Goal: Information Seeking & Learning: Learn about a topic

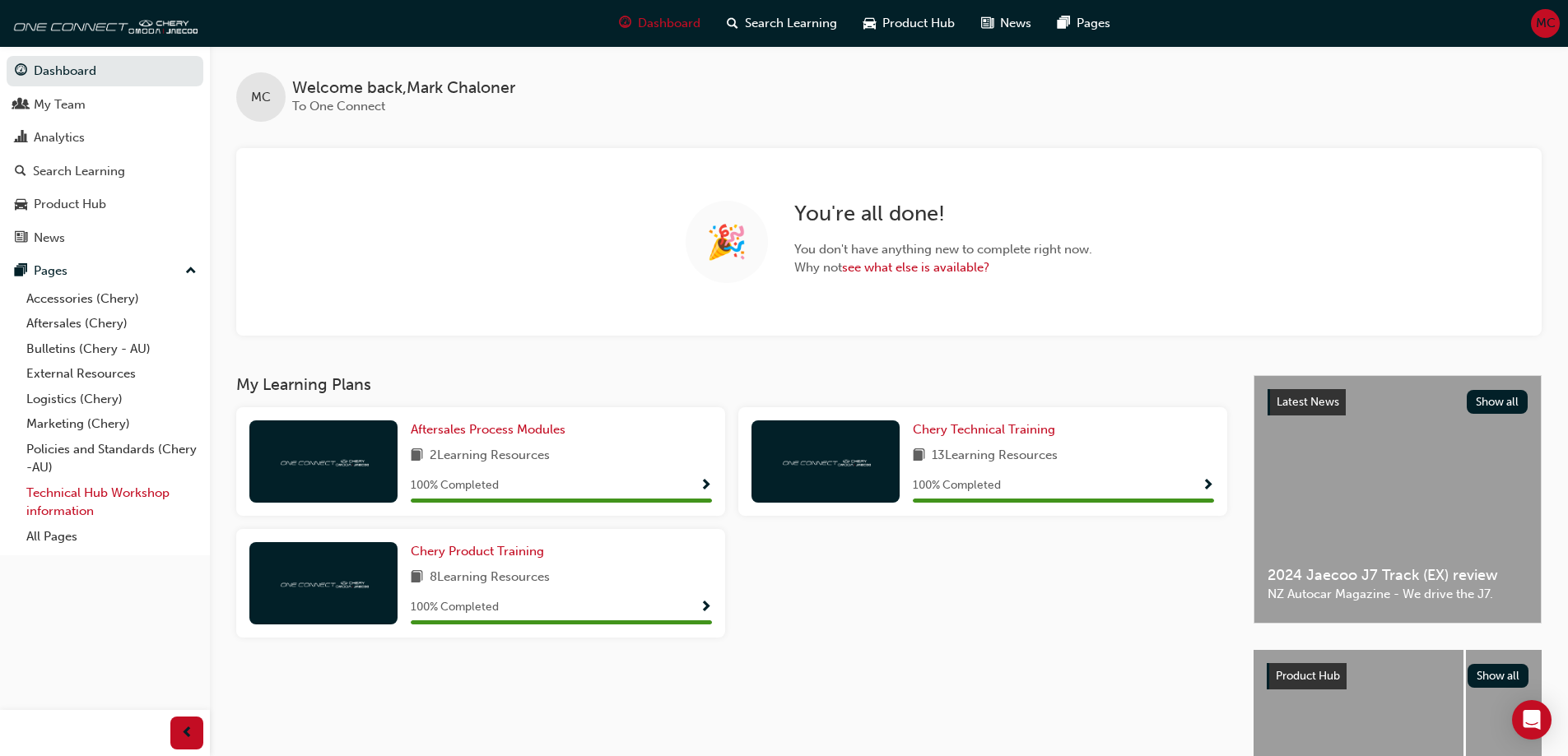
click at [93, 499] on link "Technical Hub Workshop information" at bounding box center [111, 502] width 183 height 43
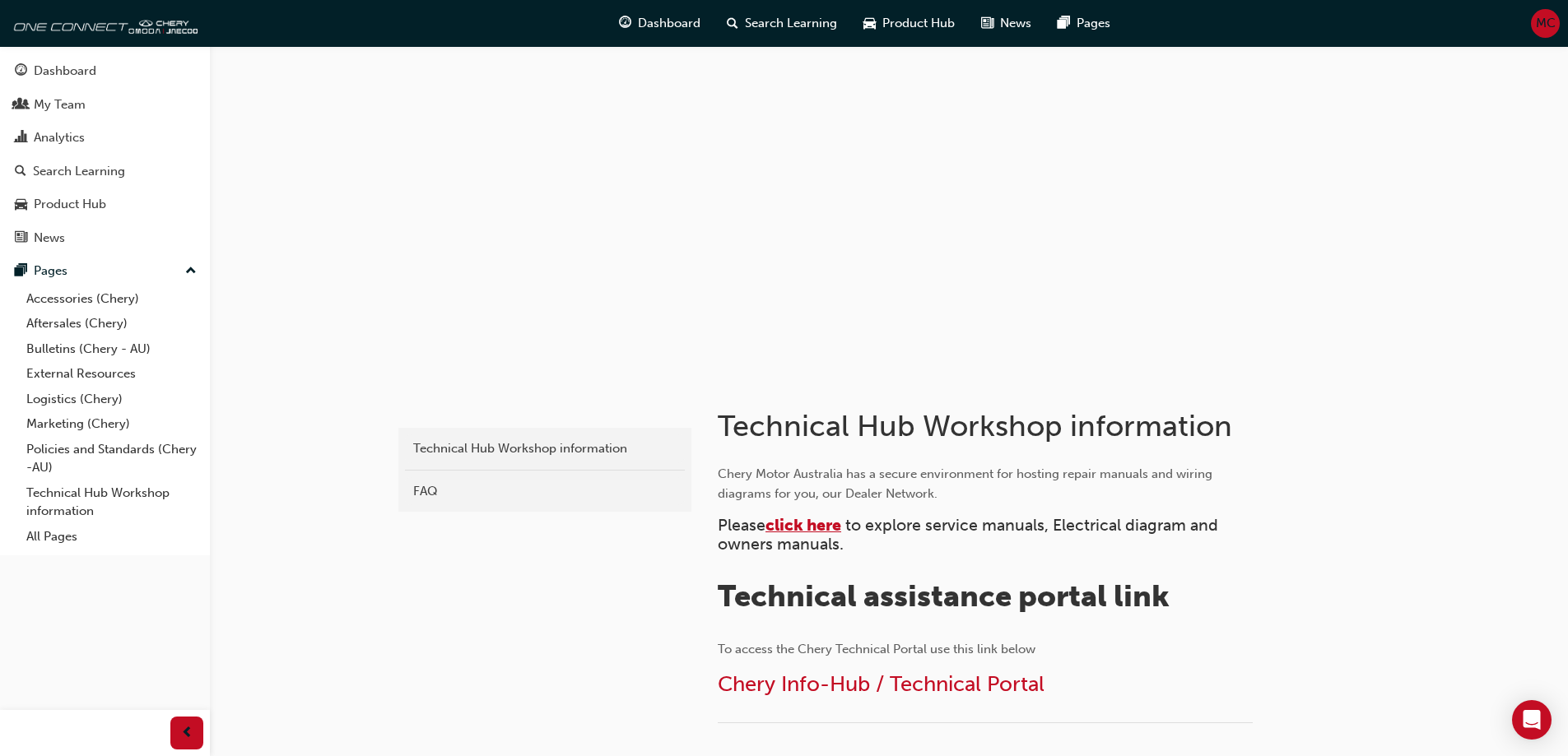
click at [790, 529] on span "click here" at bounding box center [803, 526] width 76 height 19
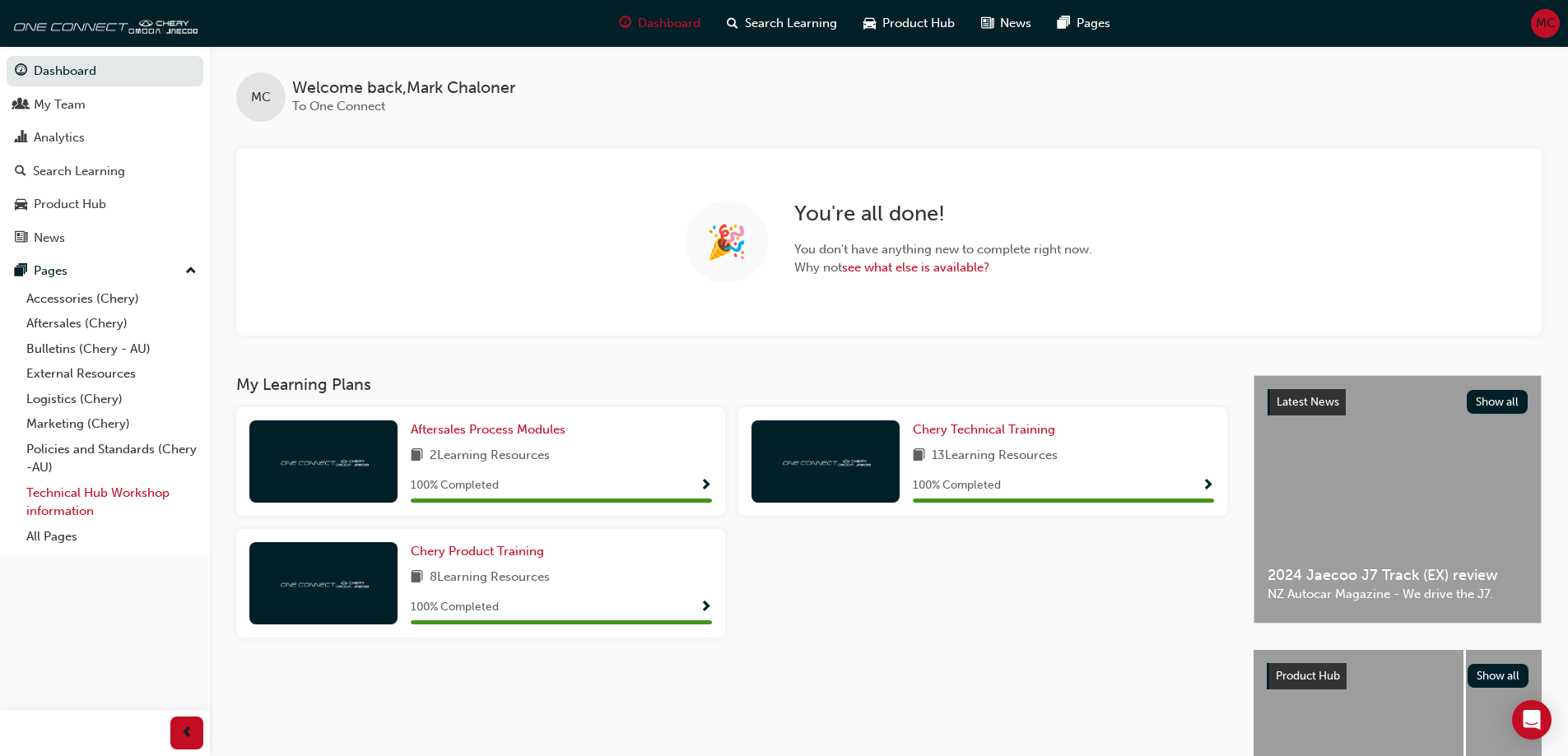
click at [124, 494] on link "Technical Hub Workshop information" at bounding box center [111, 502] width 183 height 43
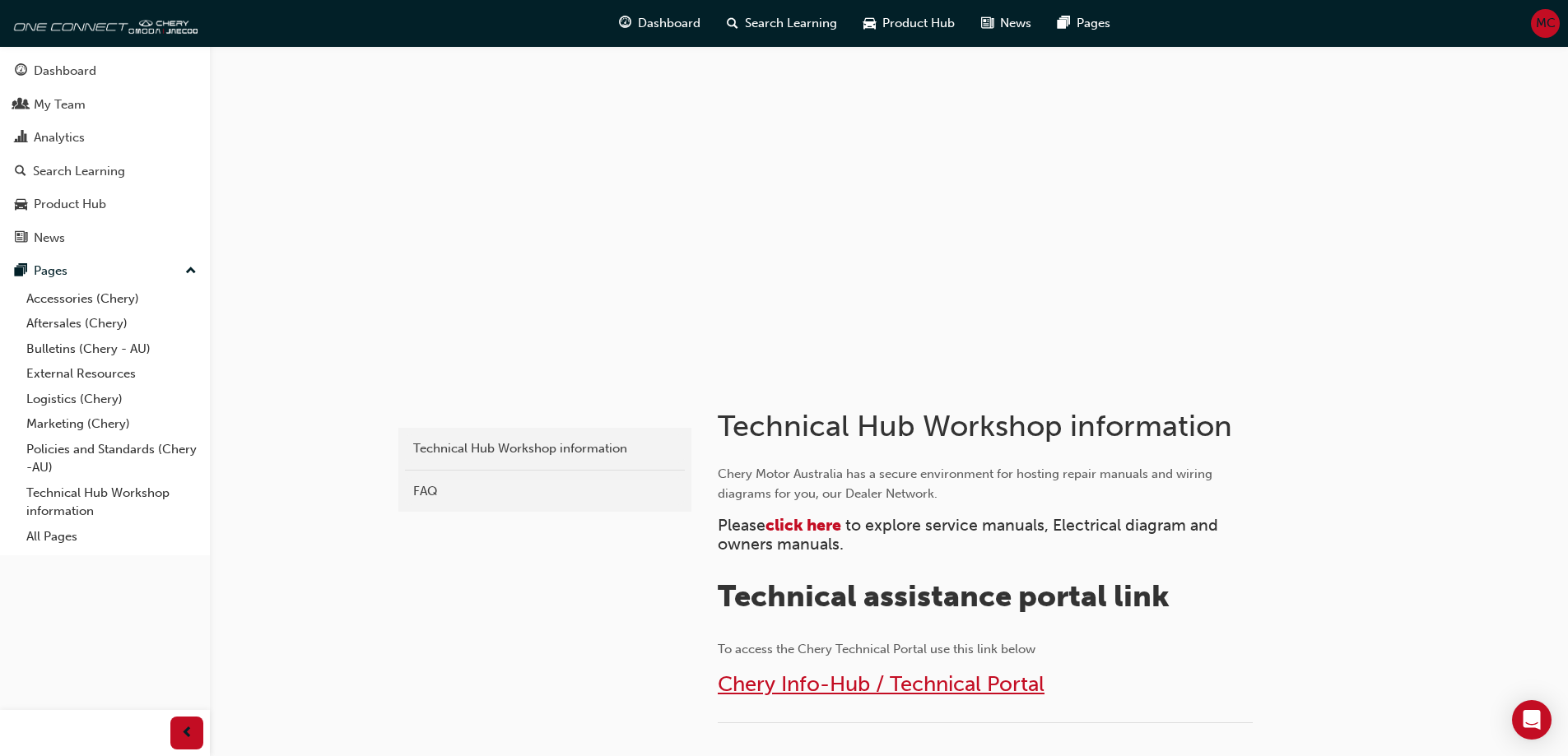
click at [847, 692] on span "Chery Info-Hub / Technical Portal" at bounding box center [880, 685] width 327 height 26
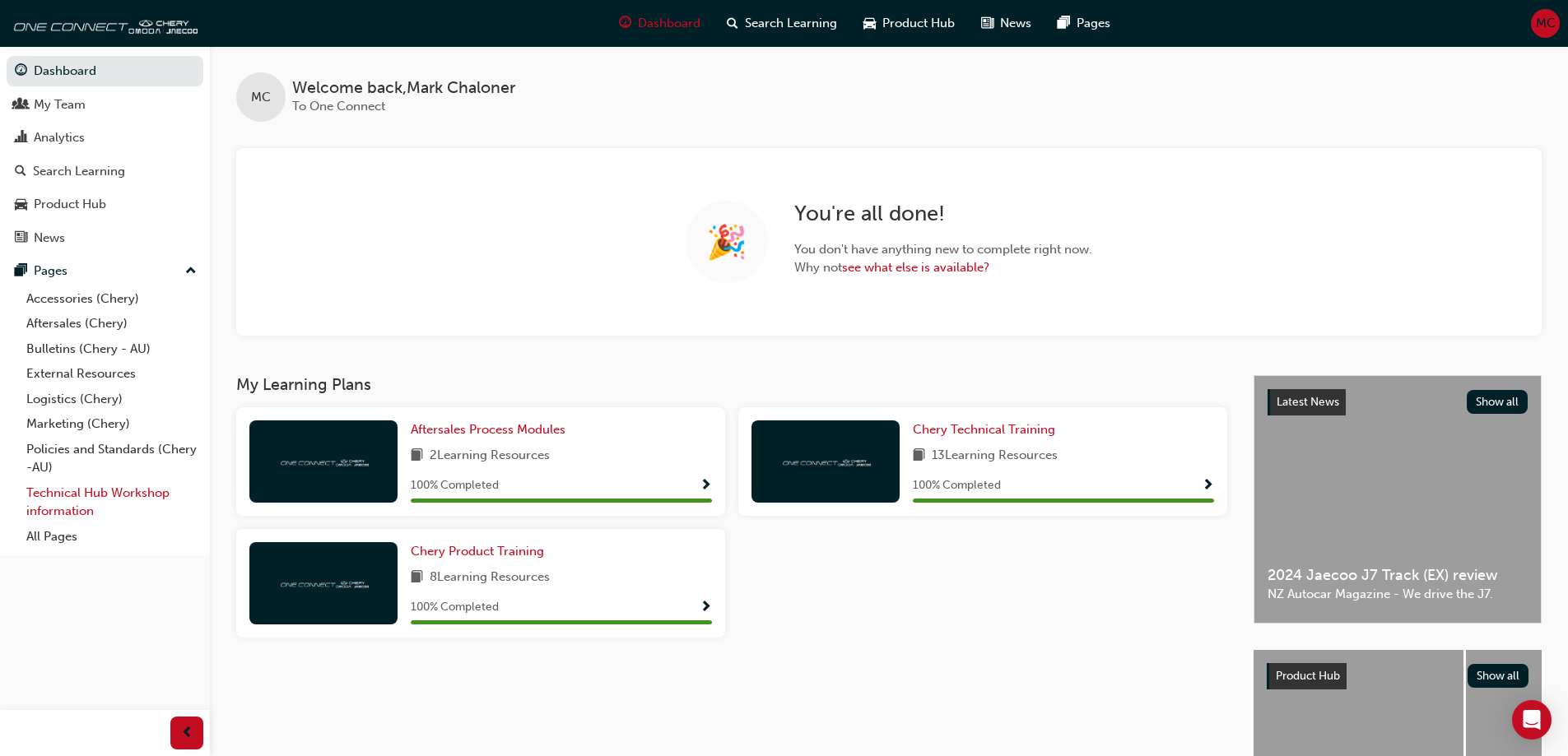
click at [106, 484] on link "Technical Hub Workshop information" at bounding box center [111, 502] width 183 height 43
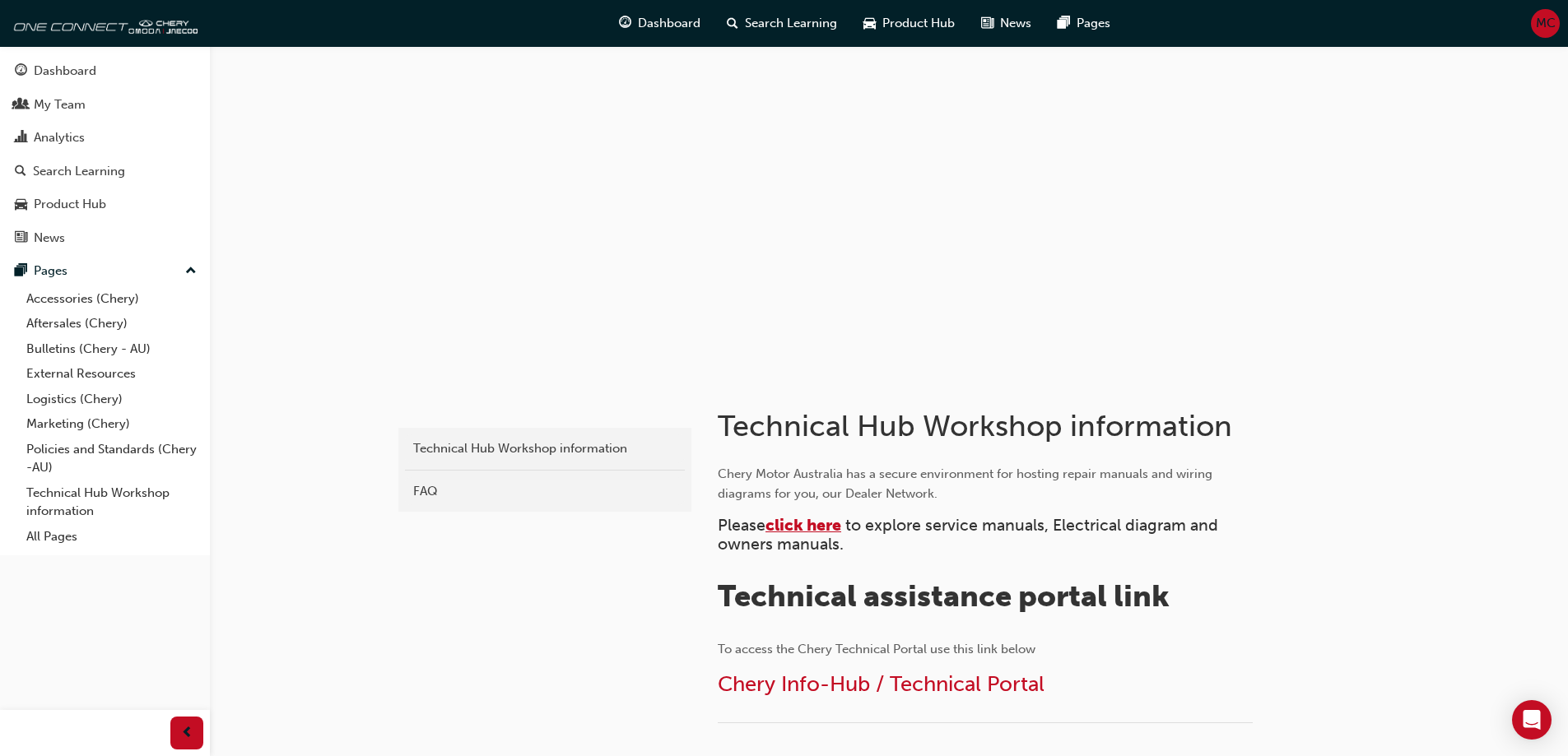
click at [795, 524] on span "click here" at bounding box center [803, 526] width 76 height 19
